Goal: Transaction & Acquisition: Purchase product/service

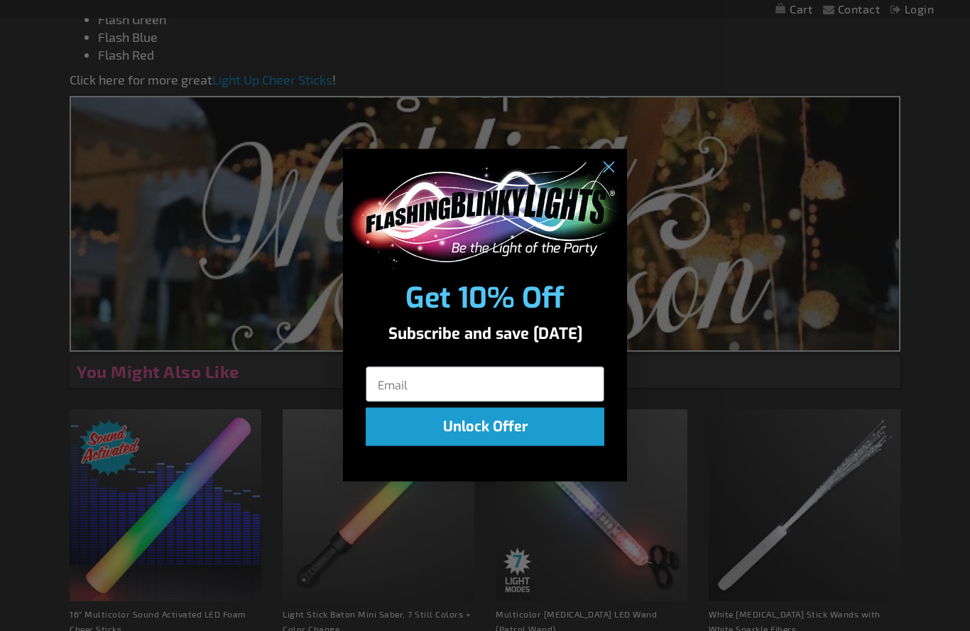
scroll to position [811, 0]
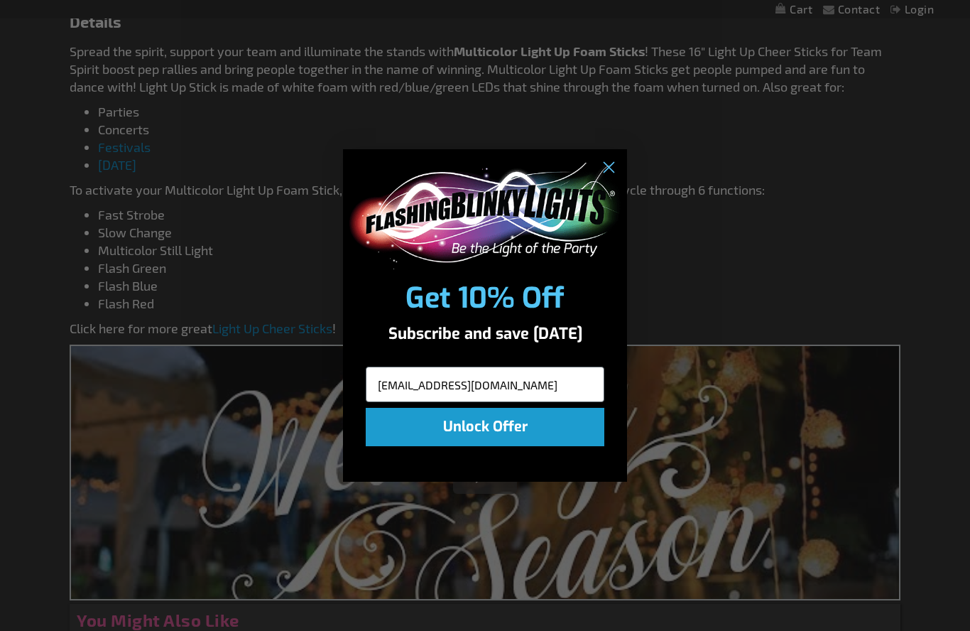
type input "lesknapp@hotmail.com"
click at [501, 435] on button "Unlock Offer" at bounding box center [485, 427] width 239 height 38
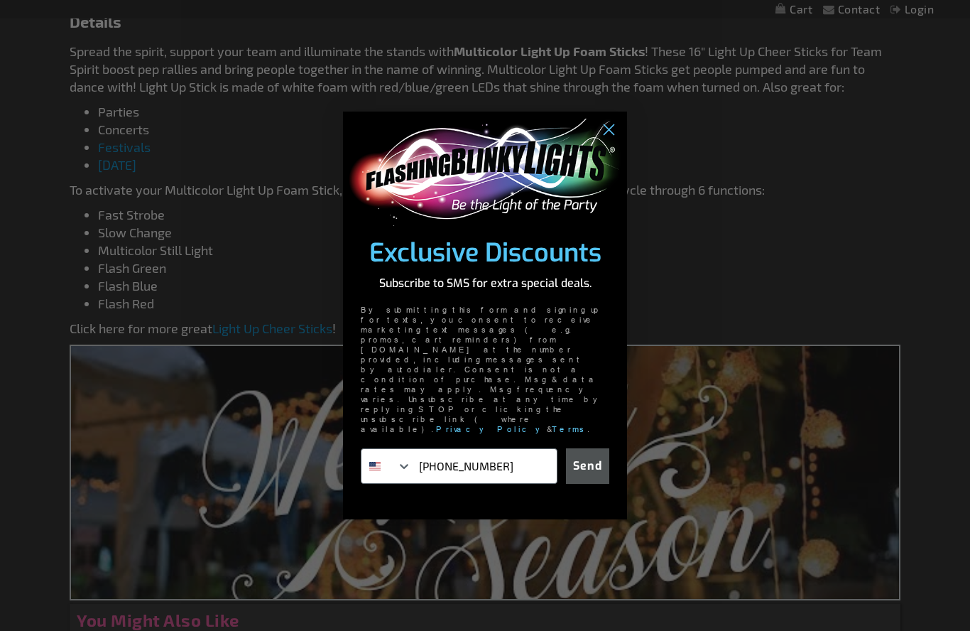
type input "713-247-9966"
click at [587, 448] on button "Send" at bounding box center [587, 466] width 43 height 36
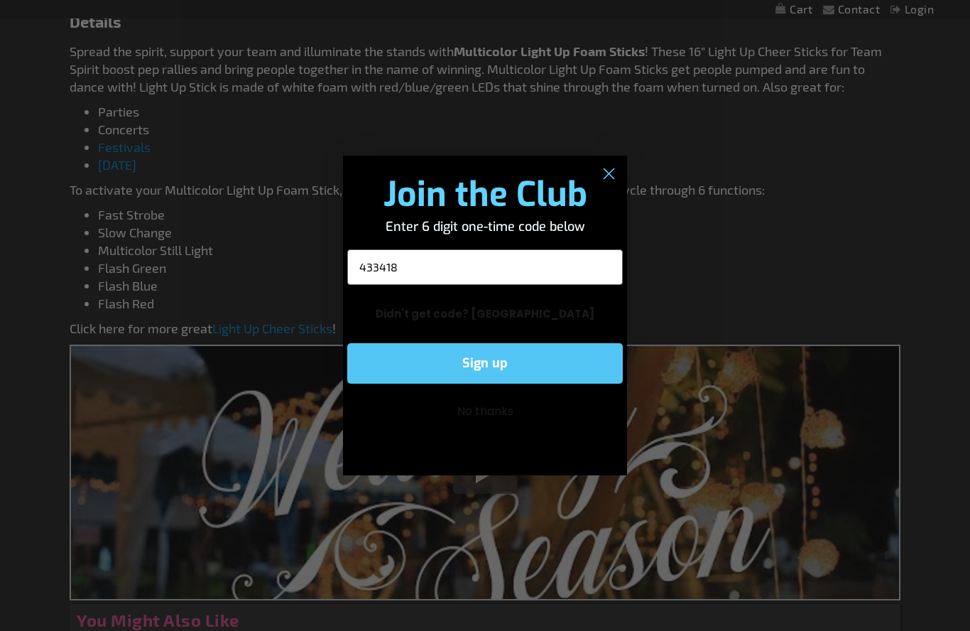
type input "433418"
click at [533, 368] on button "Sign up" at bounding box center [485, 363] width 276 height 40
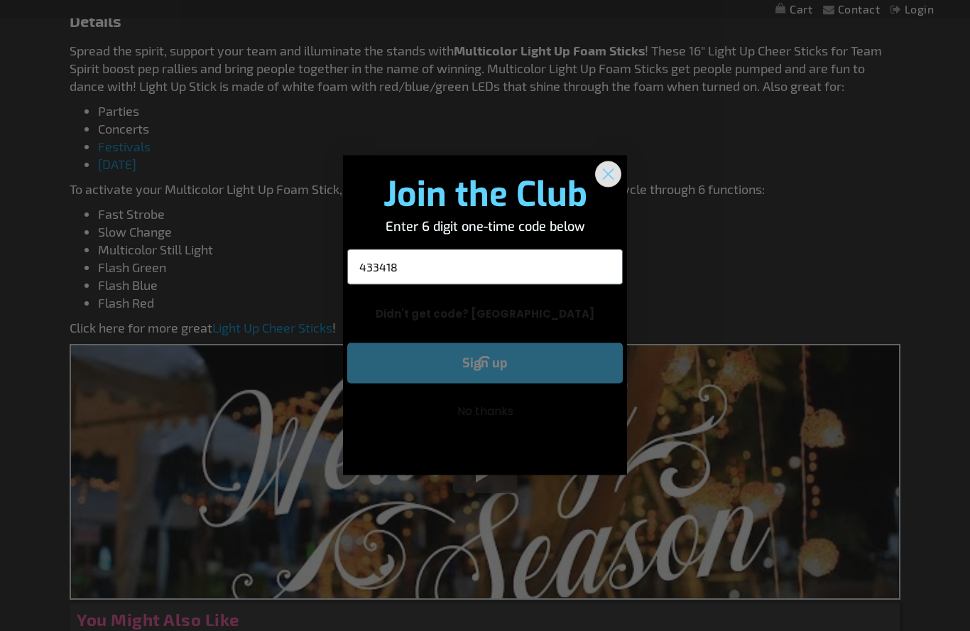
scroll to position [812, 0]
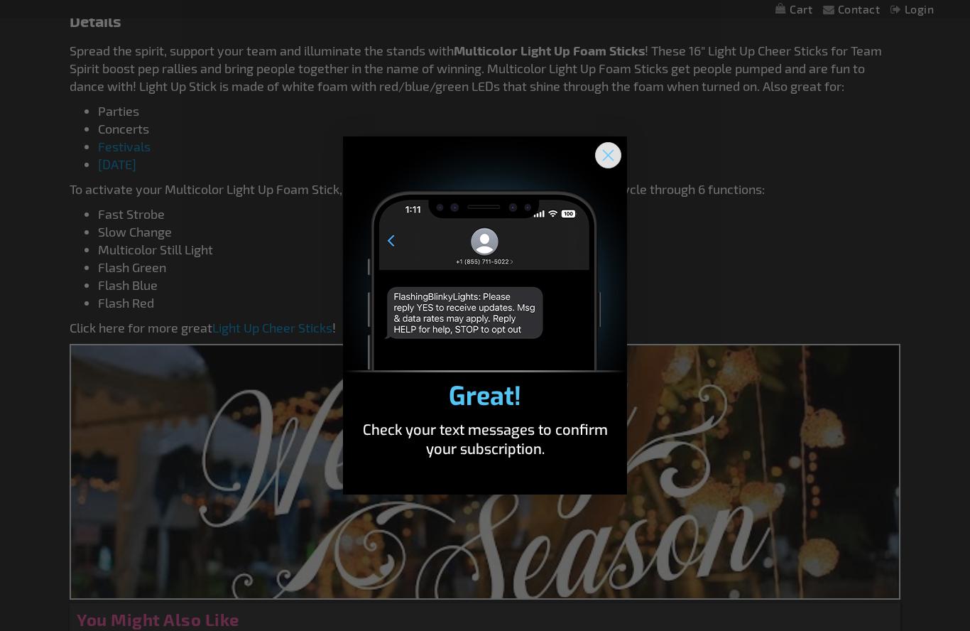
click at [608, 151] on circle "Close dialog" at bounding box center [608, 154] width 23 height 23
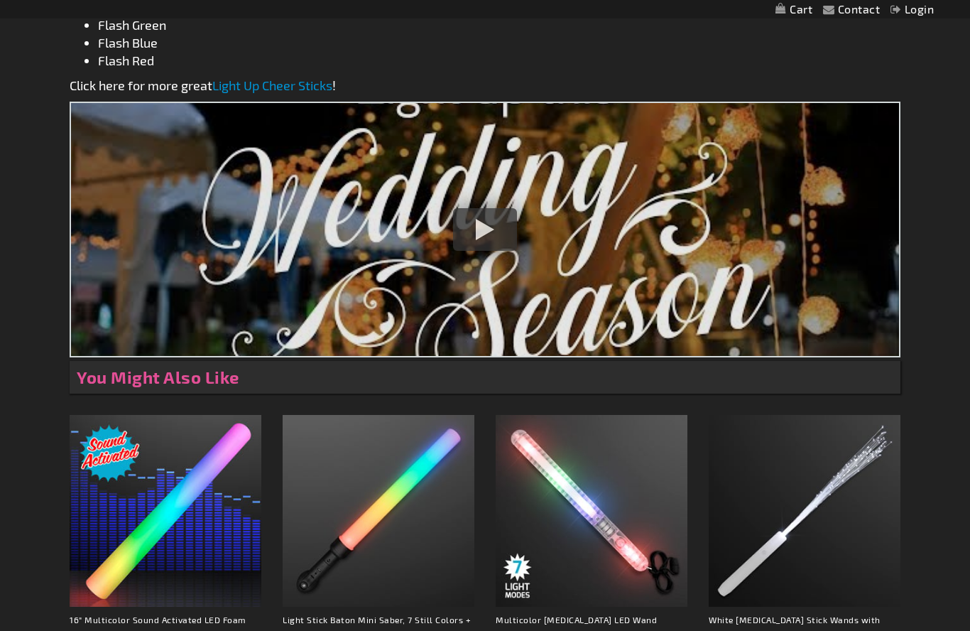
scroll to position [1084, 0]
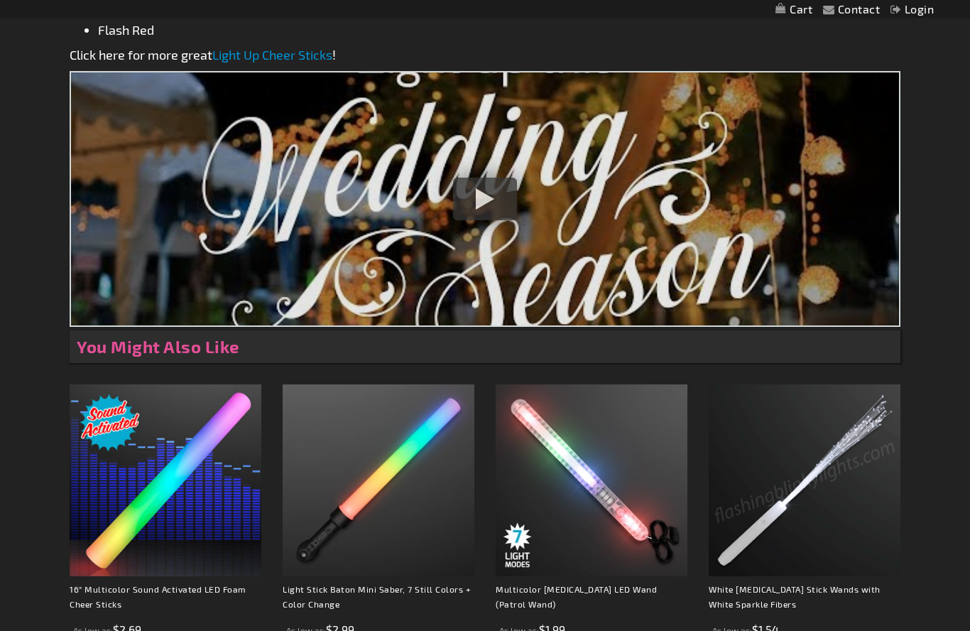
click at [759, 599] on strong "White [MEDICAL_DATA] Stick Wands with White Sparkle Fibers" at bounding box center [805, 600] width 192 height 37
click at [776, 535] on img at bounding box center [805, 481] width 192 height 192
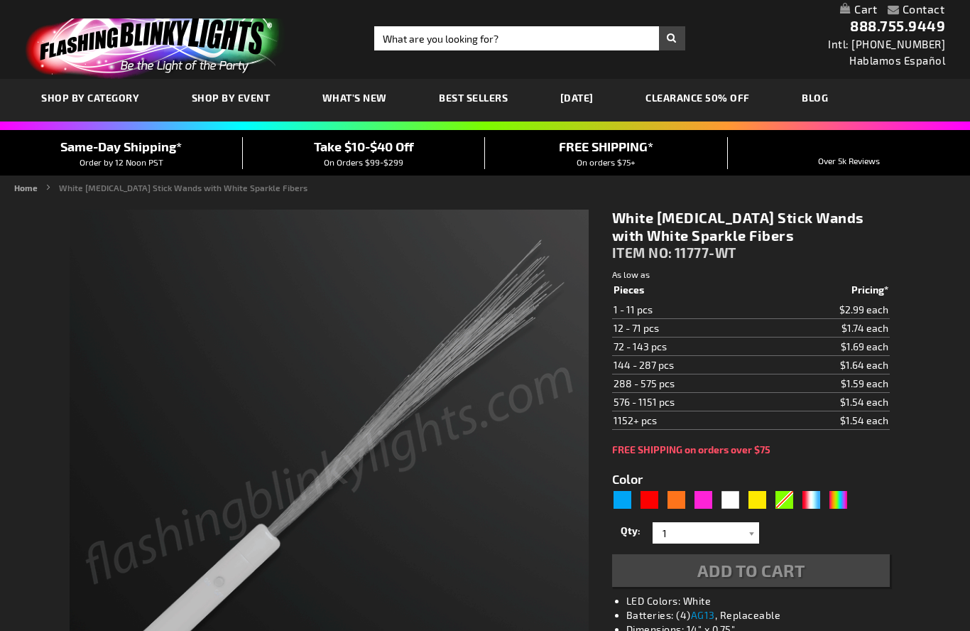
type input "5646"
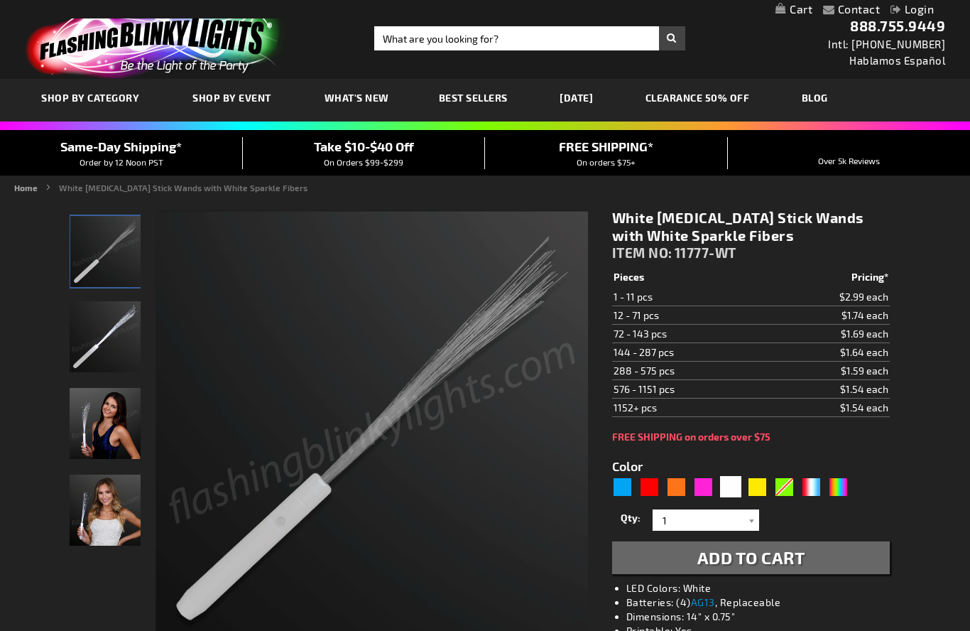
click at [364, 97] on span "What's New" at bounding box center [357, 98] width 65 height 12
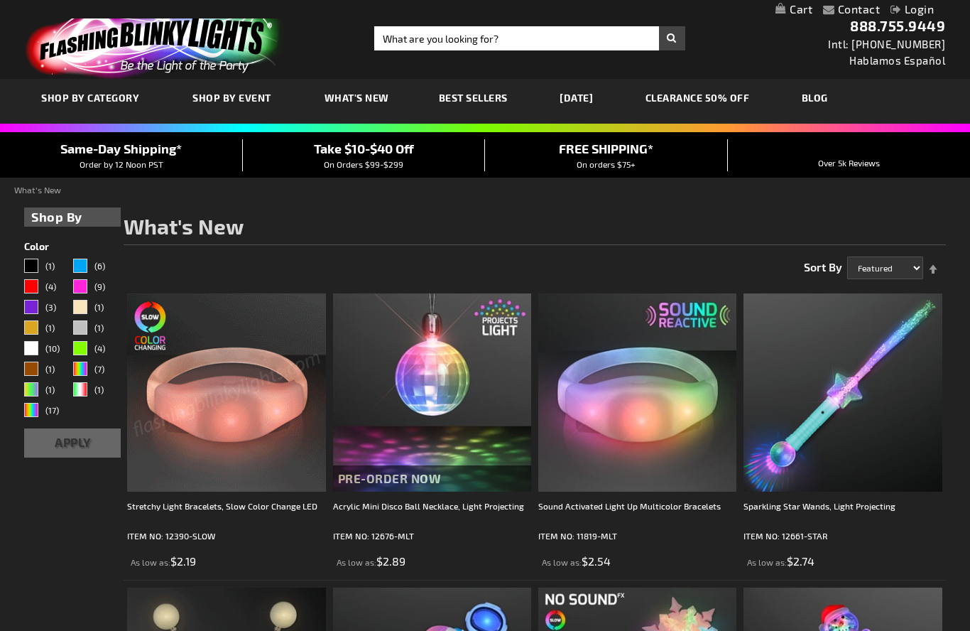
click at [456, 99] on span "Best Sellers" at bounding box center [473, 98] width 69 height 12
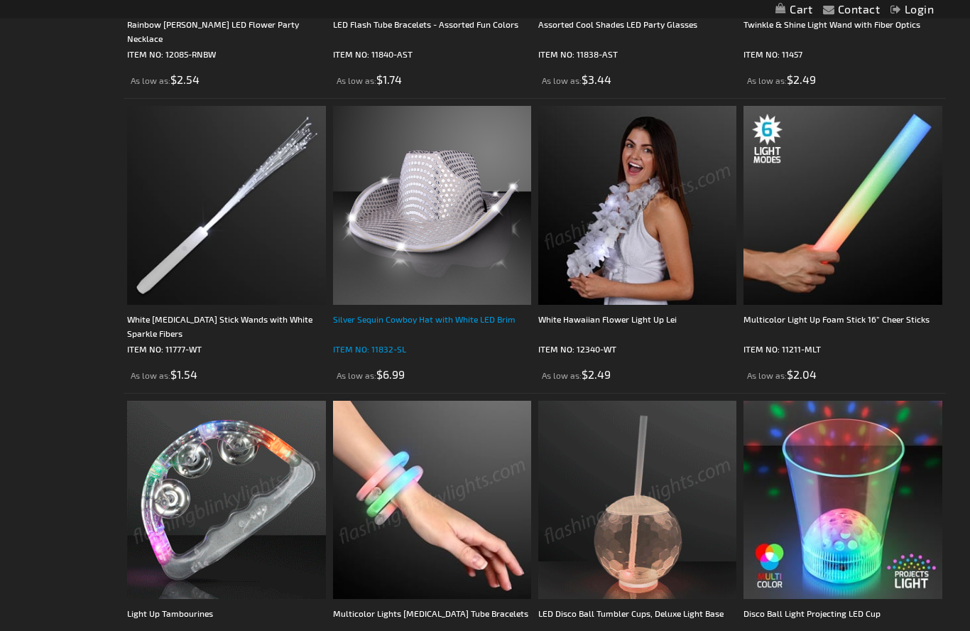
scroll to position [609, 0]
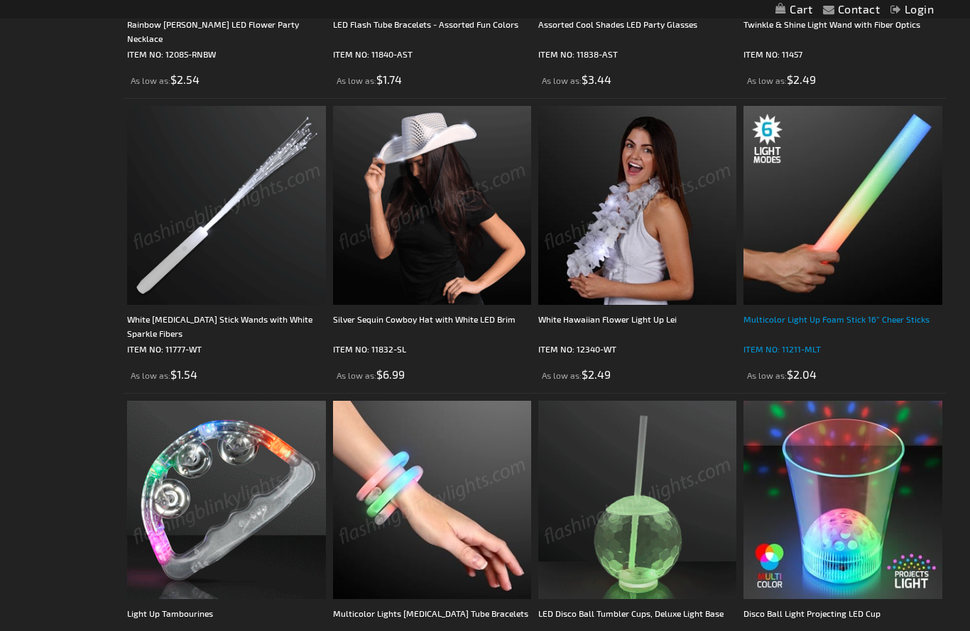
click at [858, 317] on div "Multicolor Light Up Foam Stick 16” Cheer Sticks" at bounding box center [843, 326] width 198 height 28
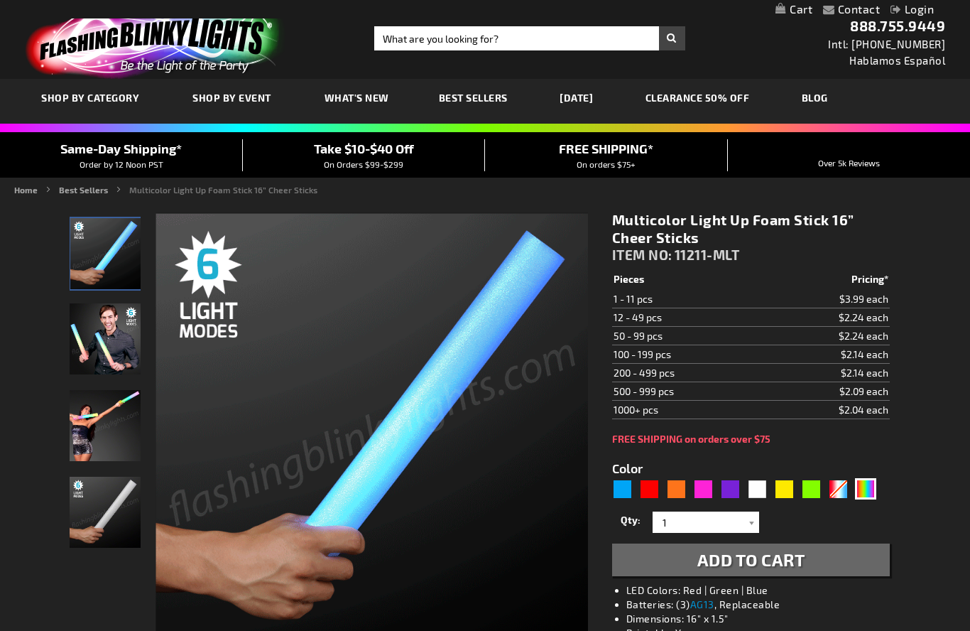
click at [651, 354] on td "100 - 199 pcs" at bounding box center [688, 354] width 153 height 18
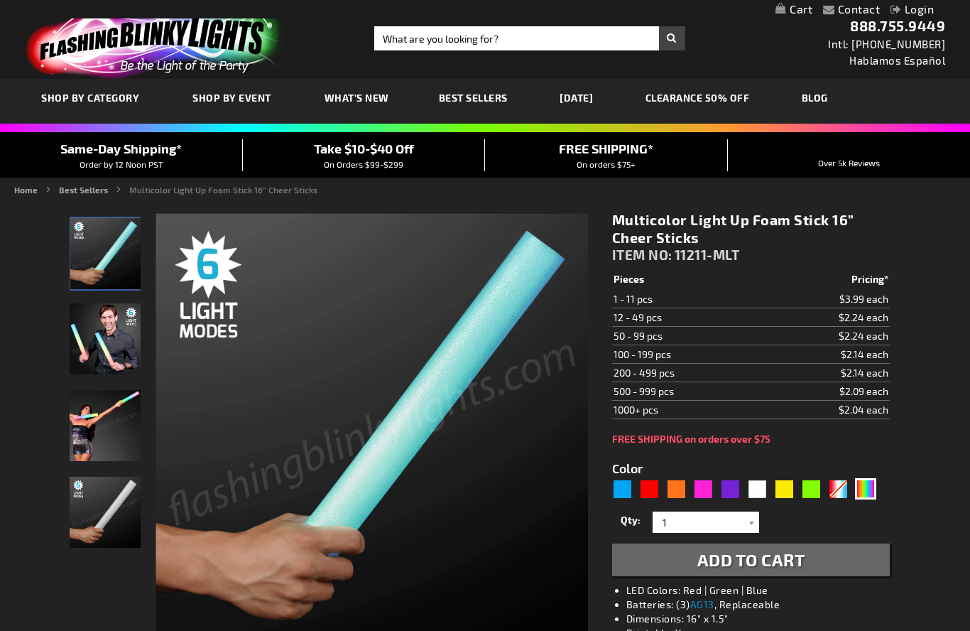
click at [920, 12] on link "Login" at bounding box center [912, 8] width 43 height 13
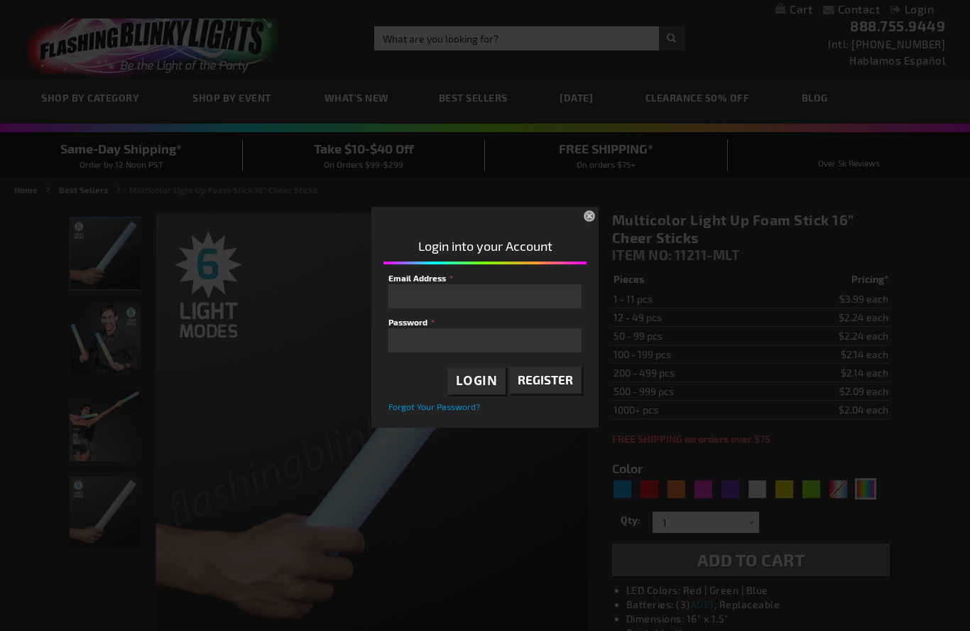
click at [478, 313] on fieldset "Email Address Password Login Register Forgot Your Password?" at bounding box center [485, 341] width 193 height 141
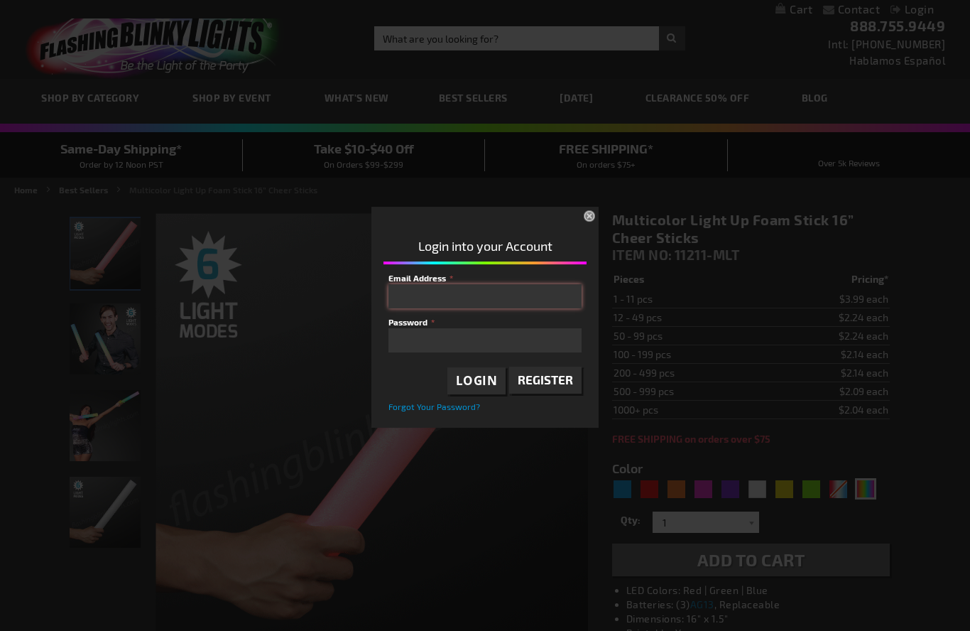
click at [476, 295] on input "Email Address" at bounding box center [485, 296] width 193 height 24
type input "lesknapp@hotmail.com"
click at [493, 379] on span "Login" at bounding box center [477, 380] width 42 height 16
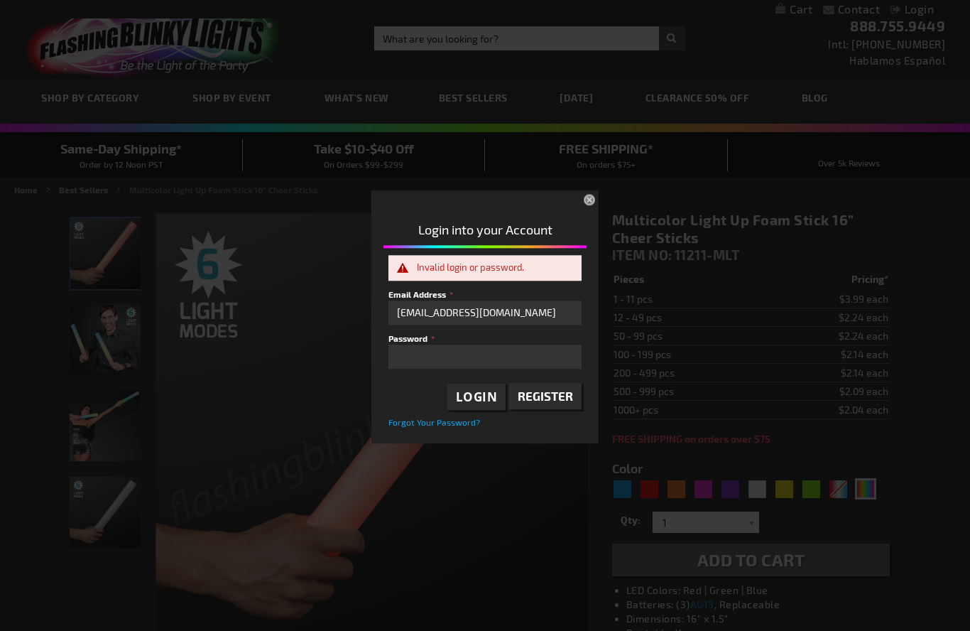
click at [450, 420] on span "Forgot Your Password?" at bounding box center [435, 423] width 92 height 10
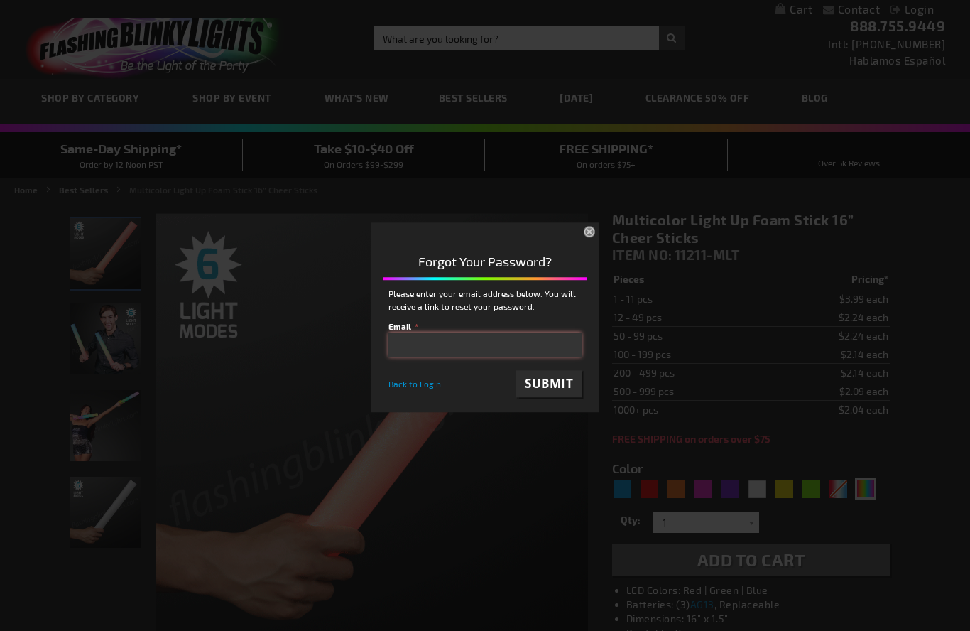
click at [436, 355] on input "email" at bounding box center [485, 344] width 193 height 24
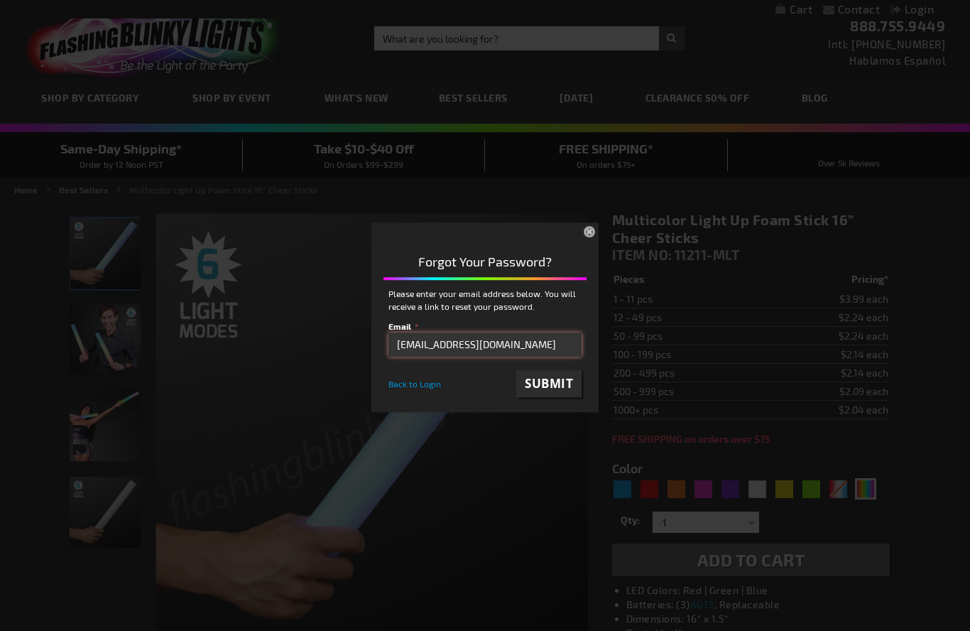
type input "lesknapp@hotmail.com"
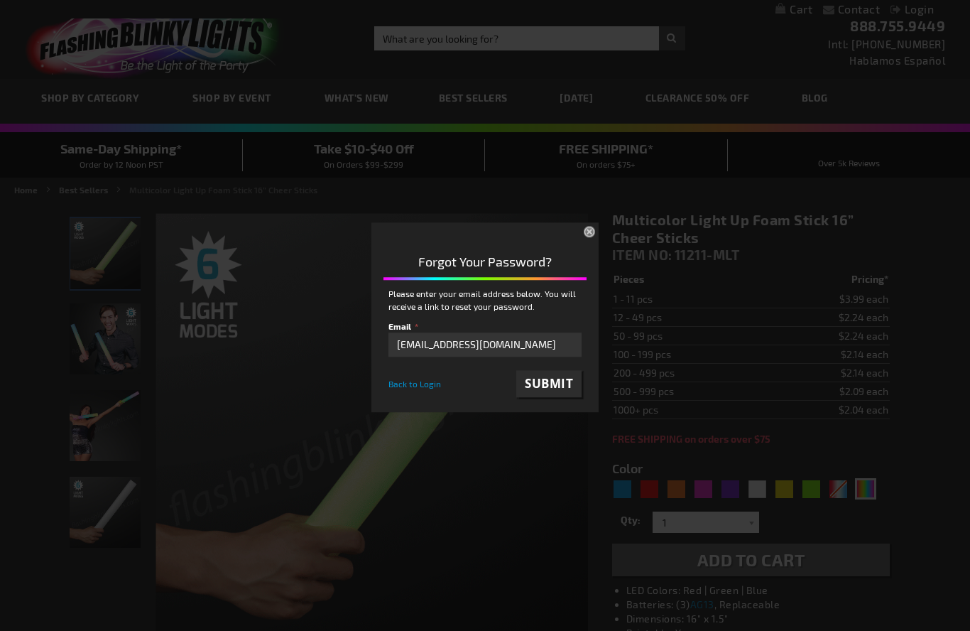
click at [555, 383] on span "Submit" at bounding box center [549, 383] width 48 height 16
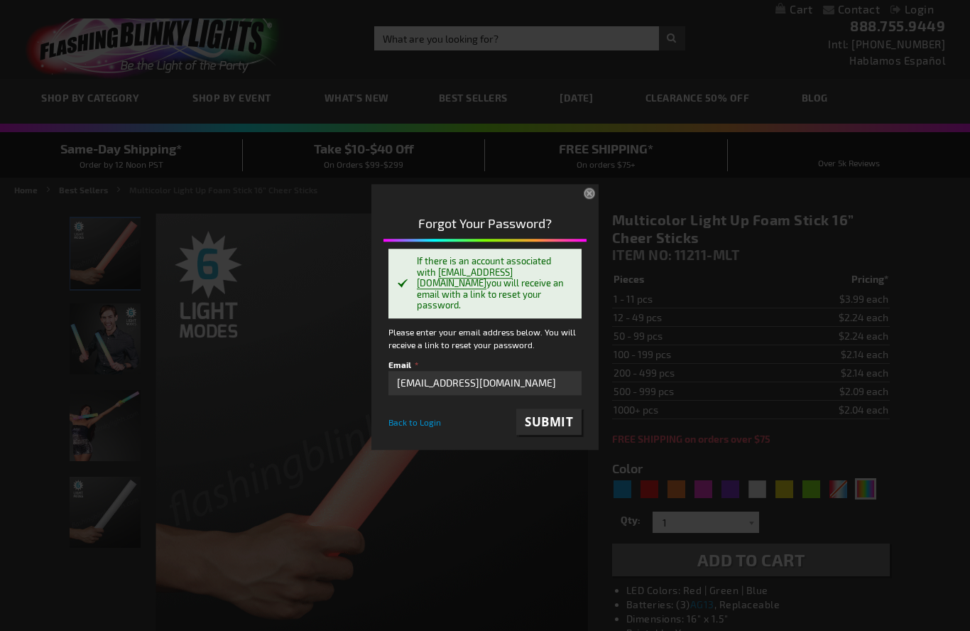
click at [593, 196] on button "×" at bounding box center [590, 194] width 31 height 31
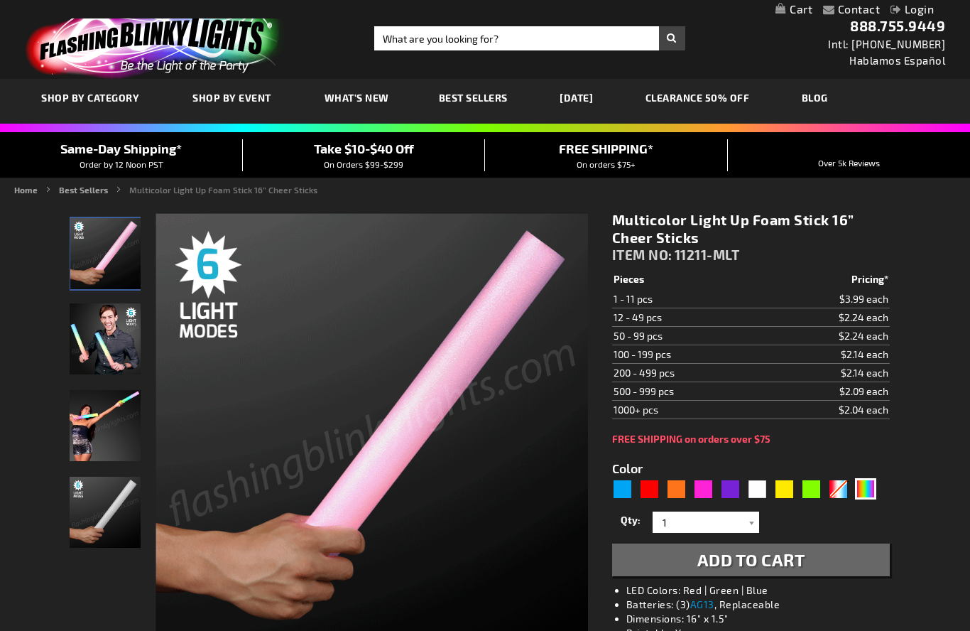
click at [744, 56] on div "Toggle Nav Search Search × Search 888.755.9449 Intl: 818-753-8303 Hablamos Espa…" at bounding box center [485, 39] width 970 height 79
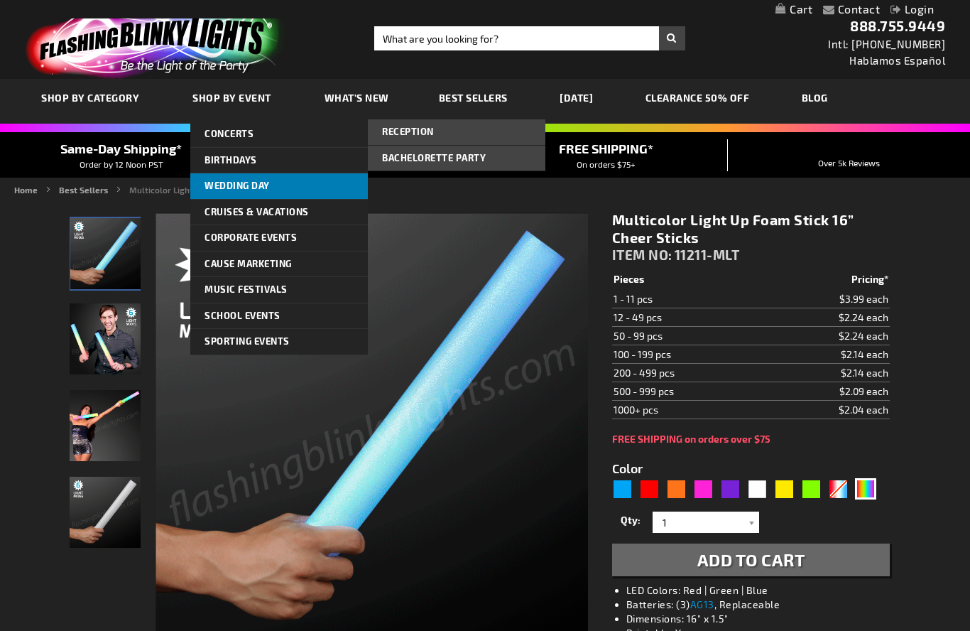
click at [239, 182] on span "Wedding Day" at bounding box center [237, 185] width 65 height 11
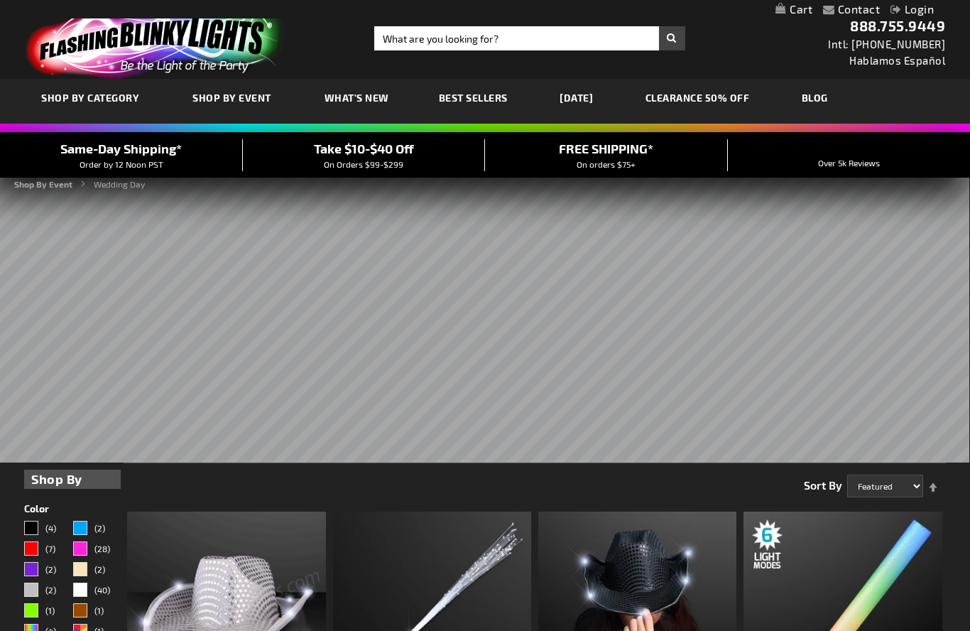
click at [461, 97] on span "Best Sellers" at bounding box center [473, 98] width 69 height 12
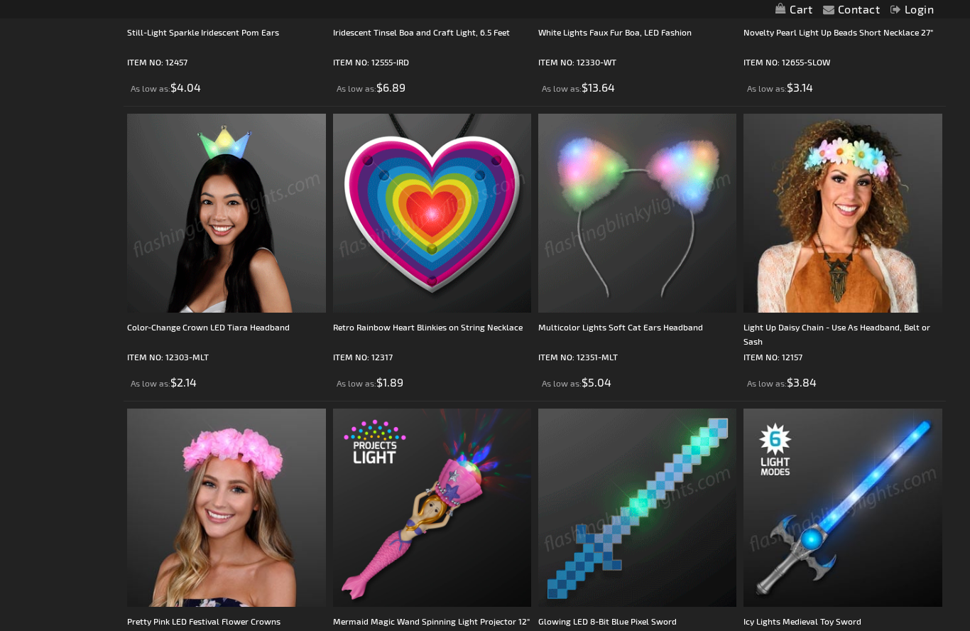
scroll to position [2135, 0]
